Goal: Information Seeking & Learning: Learn about a topic

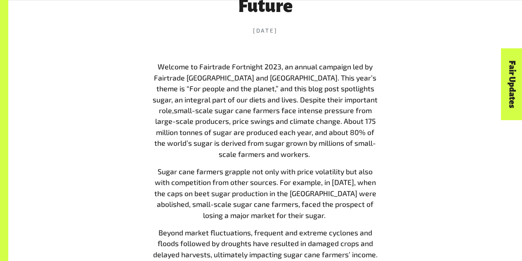
scroll to position [380, 0]
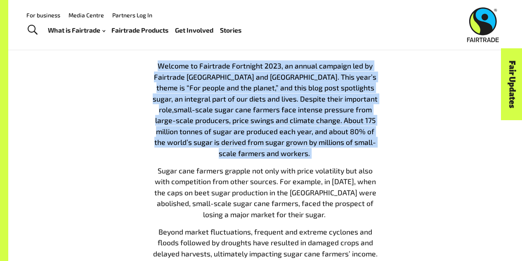
drag, startPoint x: 149, startPoint y: 65, endPoint x: 336, endPoint y: 158, distance: 209.4
click at [336, 158] on p "Welcome to Fairtrade Fortnight 2023, an annual campaign led by Fairtrade [GEOGR…" at bounding box center [265, 109] width 225 height 98
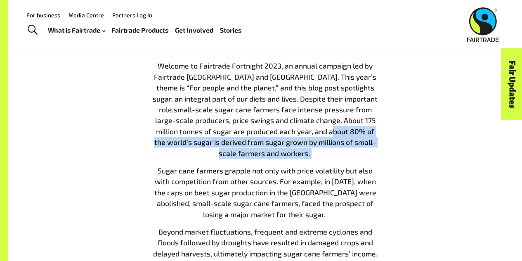
drag, startPoint x: 336, startPoint y: 158, endPoint x: 313, endPoint y: 133, distance: 34.5
click at [313, 133] on p "Welcome to Fairtrade Fortnight 2023, an annual campaign led by Fairtrade [GEOGR…" at bounding box center [265, 109] width 225 height 98
click at [321, 152] on p "Welcome to Fairtrade Fortnight 2023, an annual campaign led by Fairtrade [GEOGR…" at bounding box center [265, 109] width 225 height 98
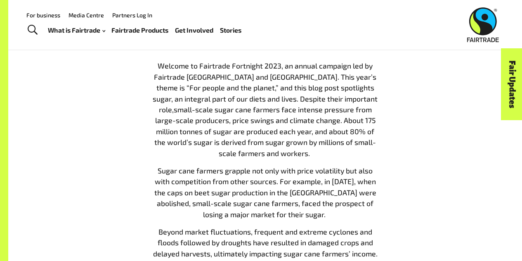
drag, startPoint x: 321, startPoint y: 152, endPoint x: 327, endPoint y: 154, distance: 5.9
click at [327, 154] on p "Welcome to Fairtrade Fortnight 2023, an annual campaign led by Fairtrade [GEOGR…" at bounding box center [265, 109] width 225 height 98
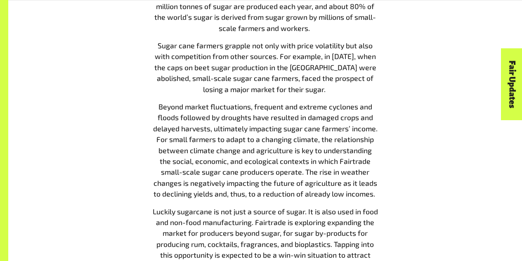
scroll to position [508, 0]
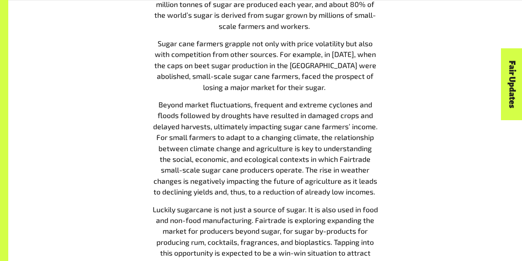
drag, startPoint x: 377, startPoint y: 185, endPoint x: 363, endPoint y: 178, distance: 16.1
click at [363, 178] on p "Beyond market fluctuations, frequent and extreme cyclones and floods followed b…" at bounding box center [265, 148] width 225 height 98
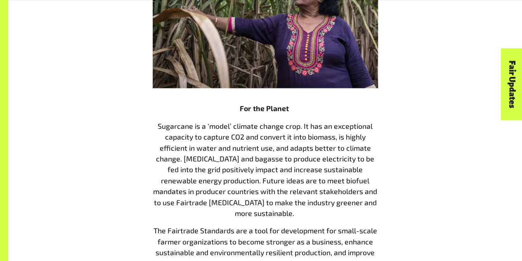
scroll to position [855, 0]
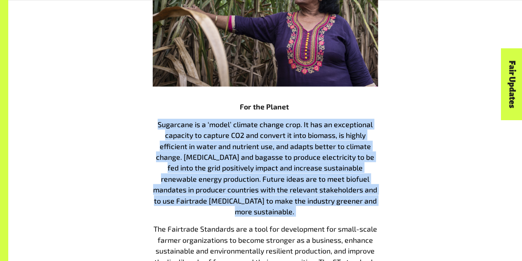
drag, startPoint x: 319, startPoint y: 111, endPoint x: 350, endPoint y: 209, distance: 102.7
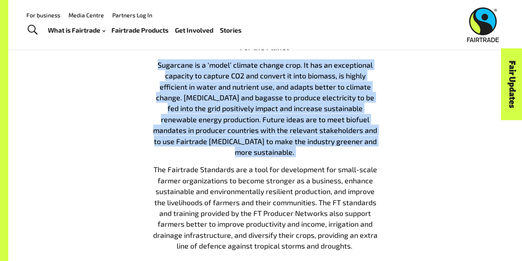
scroll to position [915, 0]
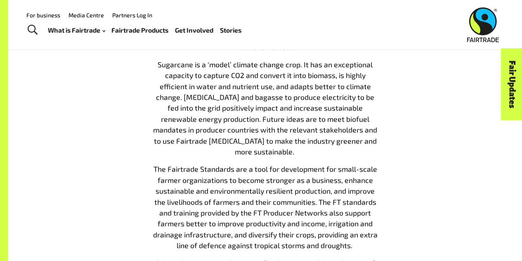
click at [379, 168] on div "Sugar Cane Farmers for a Sustainable (and Sweet) Future [DATE] Welcome to Fairt…" at bounding box center [265, 231] width 235 height 1670
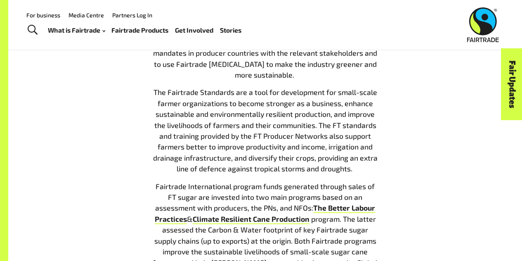
scroll to position [873, 0]
